Goal: Transaction & Acquisition: Obtain resource

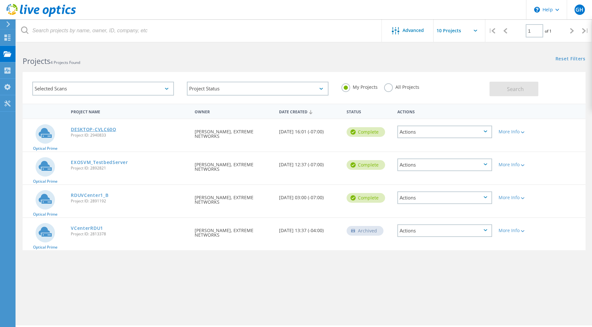
click at [103, 127] on link "DESKTOP-CVLC60Q" at bounding box center [94, 129] width 46 height 5
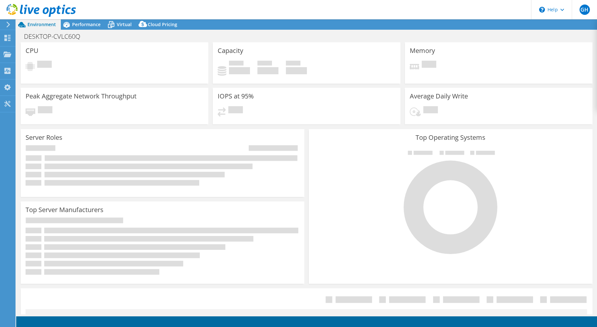
select select "USD"
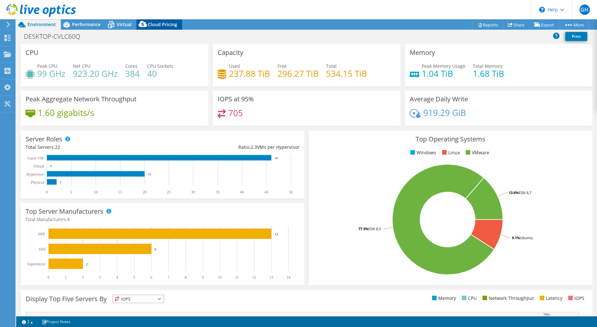
click at [158, 24] on span "Cloud Pricing" at bounding box center [162, 24] width 29 height 6
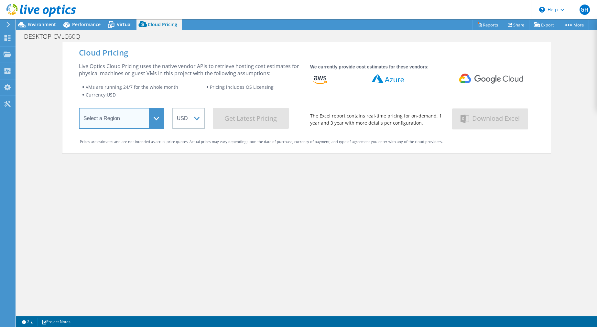
click at [152, 118] on select "Select a Region [GEOGRAPHIC_DATA] ([GEOGRAPHIC_DATA]) [GEOGRAPHIC_DATA] ([GEOGR…" at bounding box center [121, 118] width 85 height 21
select select "USEast"
click at [79, 109] on select "Select a Region [GEOGRAPHIC_DATA] ([GEOGRAPHIC_DATA]) [GEOGRAPHIC_DATA] ([GEOGR…" at bounding box center [121, 118] width 85 height 21
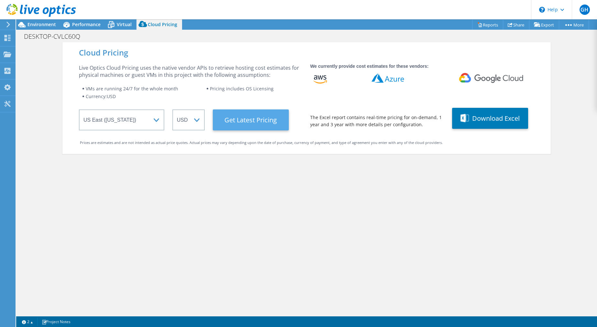
click at [249, 119] on Latest "Get Latest Pricing" at bounding box center [251, 120] width 76 height 21
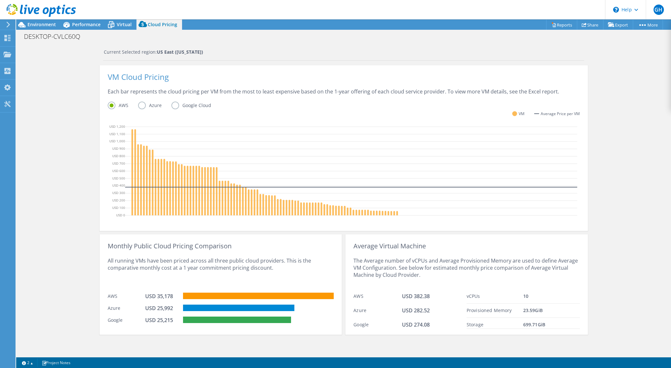
scroll to position [119, 0]
click at [139, 104] on label "Azure" at bounding box center [154, 105] width 33 height 8
click at [0, 0] on input "Azure" at bounding box center [0, 0] width 0 height 0
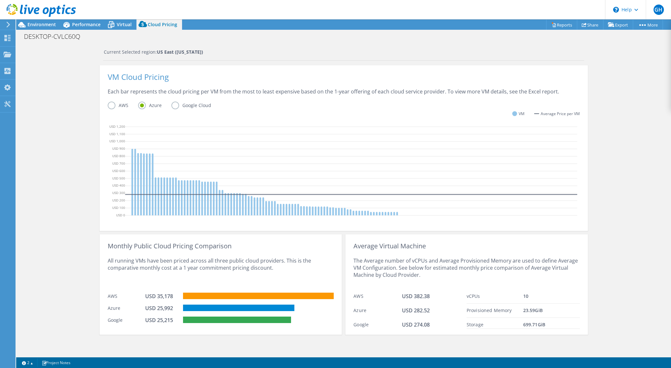
click at [172, 104] on label "Google Cloud" at bounding box center [195, 105] width 49 height 8
click at [0, 0] on input "Google Cloud" at bounding box center [0, 0] width 0 height 0
